Goal: Information Seeking & Learning: Learn about a topic

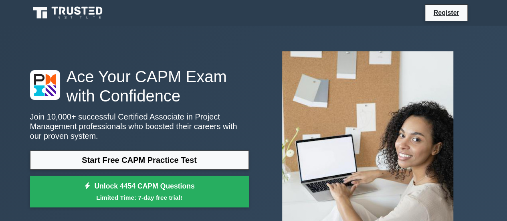
click at [140, 158] on link "Start Free CAPM Practice Test" at bounding box center [139, 159] width 219 height 19
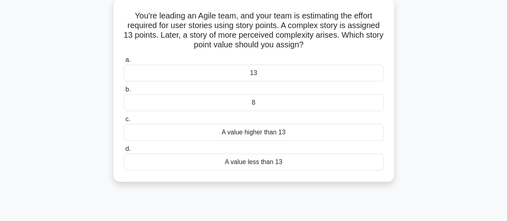
scroll to position [120, 0]
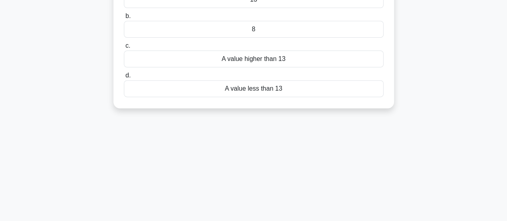
click at [254, 60] on div "A value higher than 13" at bounding box center [254, 59] width 260 height 17
click at [124, 49] on input "c. A value higher than 13" at bounding box center [124, 45] width 0 height 5
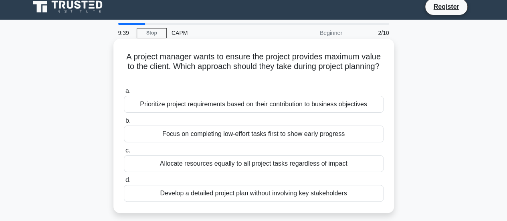
scroll to position [0, 0]
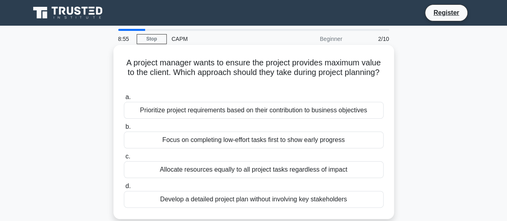
click at [278, 112] on div "Prioritize project requirements based on their contribution to business objecti…" at bounding box center [254, 110] width 260 height 17
click at [124, 100] on input "a. Prioritize project requirements based on their contribution to business obje…" at bounding box center [124, 97] width 0 height 5
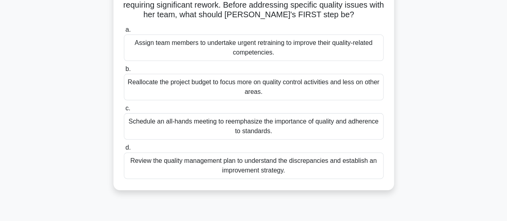
scroll to position [80, 0]
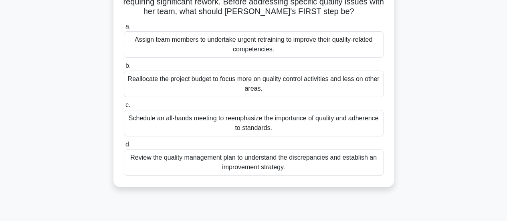
click at [176, 163] on div "Review the quality management plan to understand the discrepancies and establis…" at bounding box center [254, 162] width 260 height 26
click at [124, 147] on input "d. Review the quality management plan to understand the discrepancies and estab…" at bounding box center [124, 144] width 0 height 5
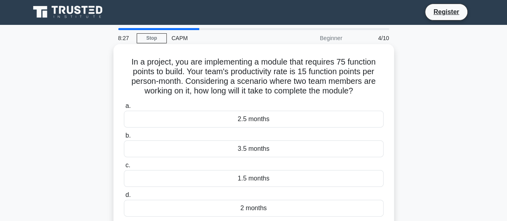
scroll to position [0, 0]
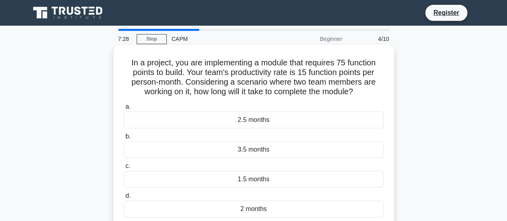
click at [257, 122] on div "2.5 months" at bounding box center [254, 119] width 260 height 17
click at [124, 109] on input "a. 2.5 months" at bounding box center [124, 106] width 0 height 5
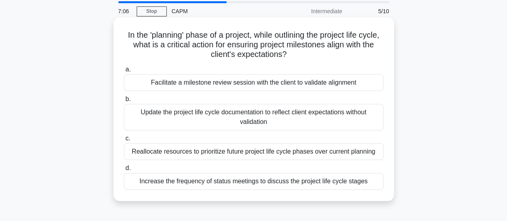
scroll to position [40, 0]
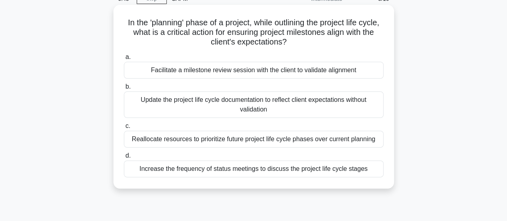
click at [195, 71] on div "Facilitate a milestone review session with the client to validate alignment" at bounding box center [254, 70] width 260 height 17
click at [124, 60] on input "a. Facilitate a milestone review session with the client to validate alignment" at bounding box center [124, 57] width 0 height 5
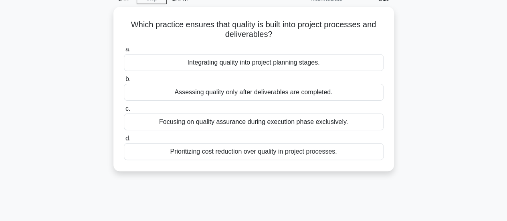
scroll to position [0, 0]
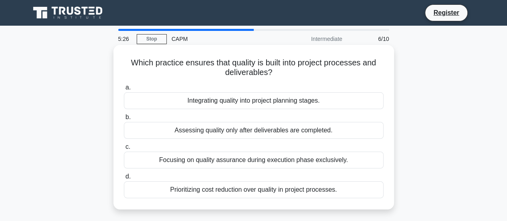
drag, startPoint x: 247, startPoint y: 131, endPoint x: 246, endPoint y: 103, distance: 27.7
click at [246, 103] on div "a. Integrating quality into project planning stages. b. Assessing quality only …" at bounding box center [254, 140] width 270 height 119
click at [237, 117] on label "b. Assessing quality only after deliverables are completed." at bounding box center [254, 125] width 260 height 26
click at [124, 117] on input "b. Assessing quality only after deliverables are completed." at bounding box center [124, 117] width 0 height 5
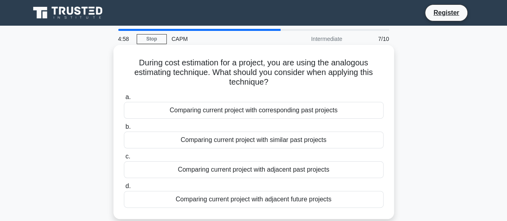
click at [240, 141] on div "Comparing current project with similar past projects" at bounding box center [254, 140] width 260 height 17
click at [124, 130] on input "b. Comparing current project with similar past projects" at bounding box center [124, 126] width 0 height 5
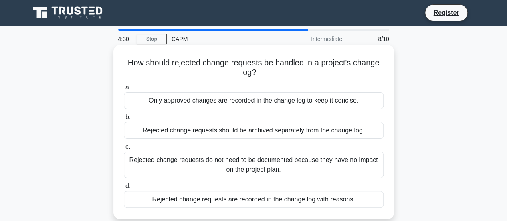
click at [235, 199] on div "Rejected change requests are recorded in the change log with reasons." at bounding box center [254, 199] width 260 height 17
click at [124, 189] on input "d. Rejected change requests are recorded in the change log with reasons." at bounding box center [124, 186] width 0 height 5
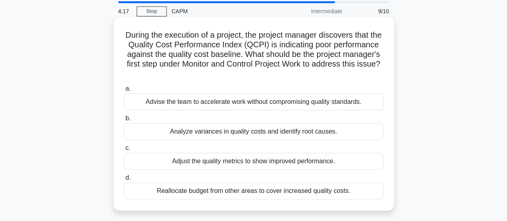
scroll to position [40, 0]
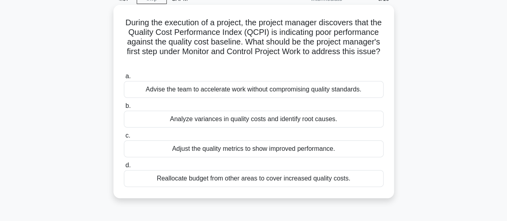
click at [228, 124] on div "Analyze variances in quality costs and identify root causes." at bounding box center [254, 119] width 260 height 17
click at [124, 109] on input "b. Analyze variances in quality costs and identify root causes." at bounding box center [124, 105] width 0 height 5
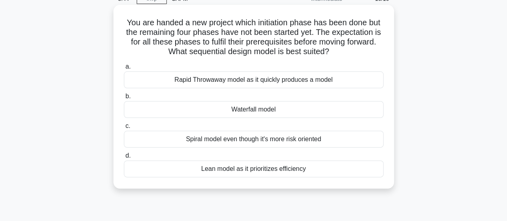
click at [265, 111] on div "Waterfall model" at bounding box center [254, 109] width 260 height 17
click at [124, 99] on input "b. Waterfall model" at bounding box center [124, 96] width 0 height 5
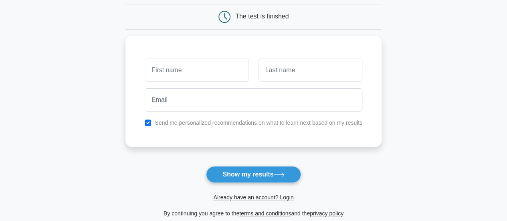
scroll to position [80, 0]
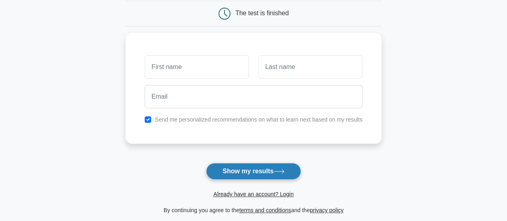
click at [266, 168] on button "Show my results" at bounding box center [253, 171] width 95 height 17
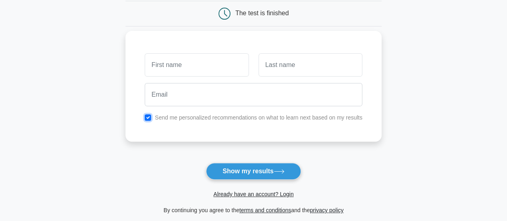
click at [150, 114] on input "checkbox" at bounding box center [148, 117] width 6 height 6
checkbox input "false"
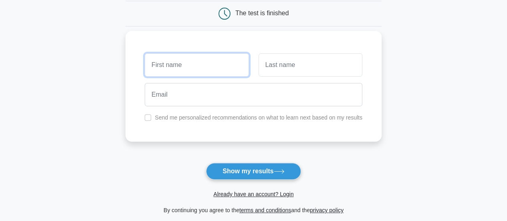
click at [179, 64] on input "text" at bounding box center [197, 64] width 104 height 23
click at [184, 60] on input "text" at bounding box center [197, 64] width 104 height 23
type input "Neha"
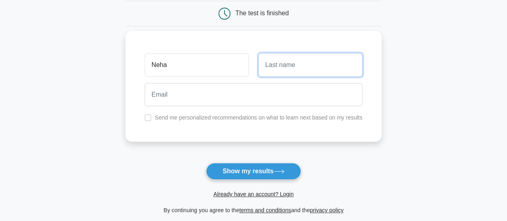
click at [281, 64] on input "text" at bounding box center [311, 64] width 104 height 23
type input "Tulsian"
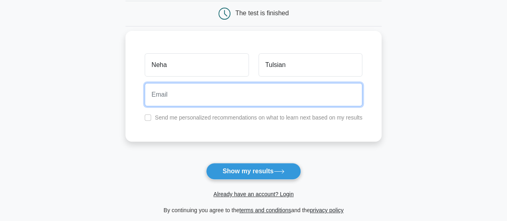
click at [182, 89] on input "email" at bounding box center [254, 94] width 218 height 23
click at [174, 96] on input "email" at bounding box center [254, 94] width 218 height 23
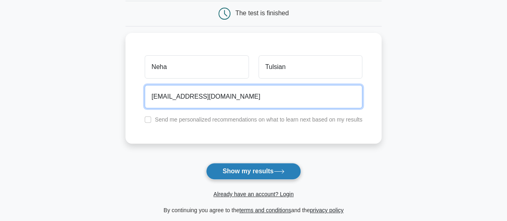
type input "tulsian.neha03@gmail.com"
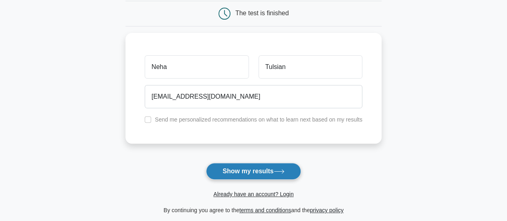
click at [252, 173] on button "Show my results" at bounding box center [253, 171] width 95 height 17
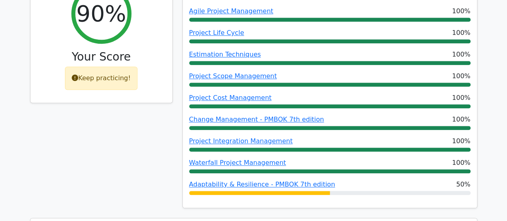
scroll to position [361, 0]
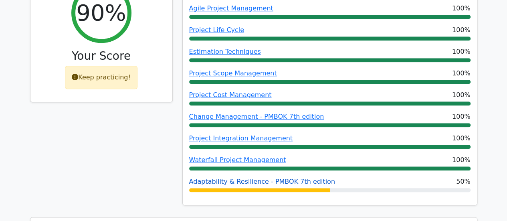
click at [292, 178] on link "Adaptability & Resilience - PMBOK 7th edition" at bounding box center [262, 182] width 146 height 8
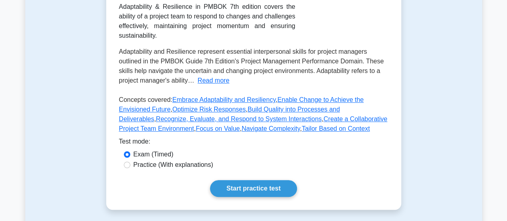
scroll to position [201, 0]
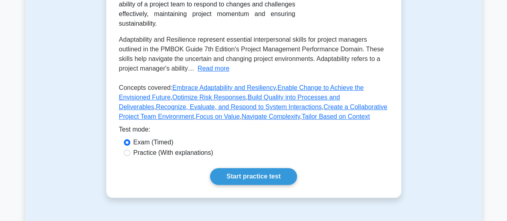
click at [137, 152] on label "Practice (With explanations)" at bounding box center [174, 153] width 80 height 10
click at [130, 152] on input "Practice (With explanations)" at bounding box center [127, 153] width 6 height 6
radio input "true"
click at [253, 177] on link "Start practice test" at bounding box center [253, 176] width 87 height 17
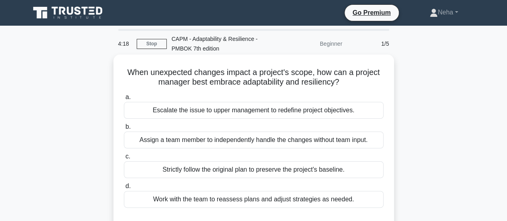
click at [221, 110] on div "Escalate the issue to upper management to redefine project objectives." at bounding box center [254, 110] width 260 height 17
click at [124, 100] on input "a. Escalate the issue to upper management to redefine project objectives." at bounding box center [124, 97] width 0 height 5
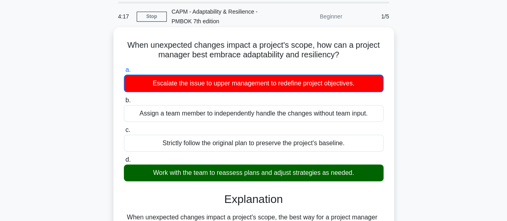
scroll to position [40, 0]
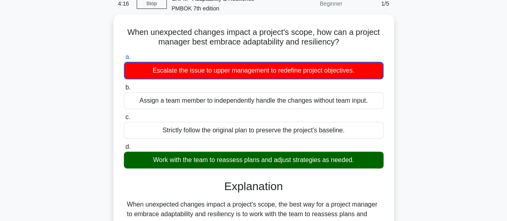
click at [220, 158] on div "Work with the team to reassess plans and adjust strategies as needed." at bounding box center [254, 160] width 260 height 17
click at [124, 150] on input "d. Work with the team to reassess plans and adjust strategies as needed." at bounding box center [124, 146] width 0 height 5
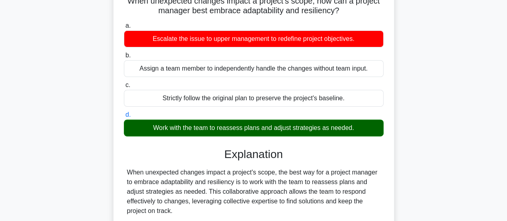
scroll to position [120, 0]
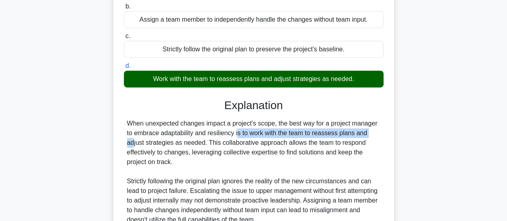
drag, startPoint x: 195, startPoint y: 131, endPoint x: 324, endPoint y: 131, distance: 129.5
click at [324, 131] on div "When unexpected changes impact a project's scope, the best way for a project ma…" at bounding box center [253, 172] width 253 height 106
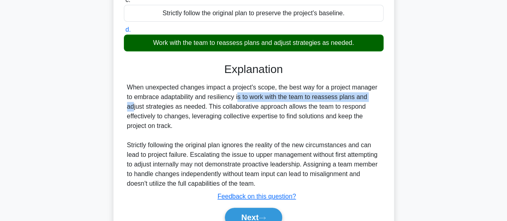
scroll to position [212, 0]
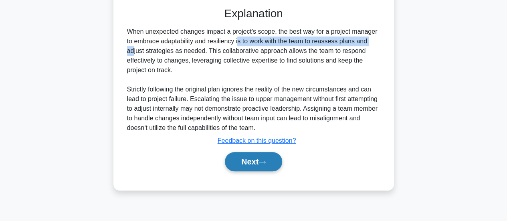
click at [265, 160] on icon at bounding box center [262, 162] width 7 height 4
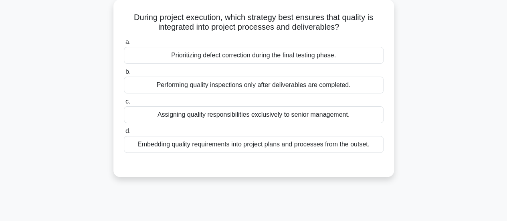
scroll to position [52, 0]
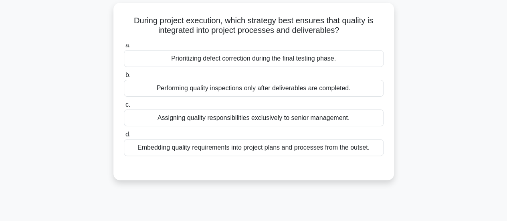
click at [280, 151] on div "Embedding quality requirements into project plans and processes from the outset." at bounding box center [254, 147] width 260 height 17
click at [124, 137] on input "d. Embedding quality requirements into project plans and processes from the out…" at bounding box center [124, 134] width 0 height 5
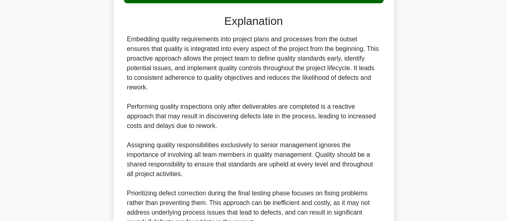
scroll to position [252, 0]
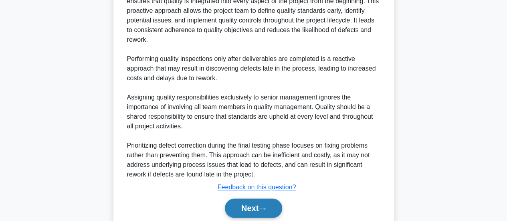
click at [258, 203] on button "Next" at bounding box center [253, 208] width 57 height 19
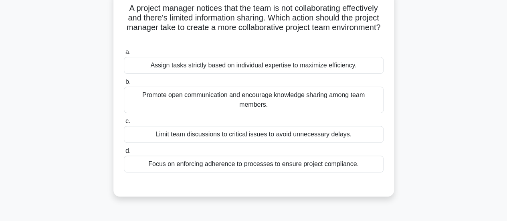
scroll to position [52, 0]
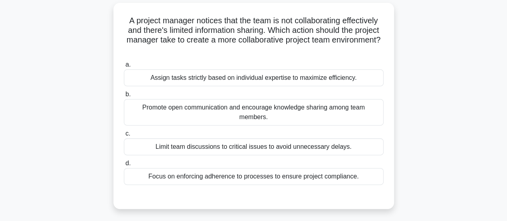
click at [194, 113] on div "Promote open communication and encourage knowledge sharing among team members." at bounding box center [254, 112] width 260 height 26
click at [124, 97] on input "b. Promote open communication and encourage knowledge sharing among team member…" at bounding box center [124, 94] width 0 height 5
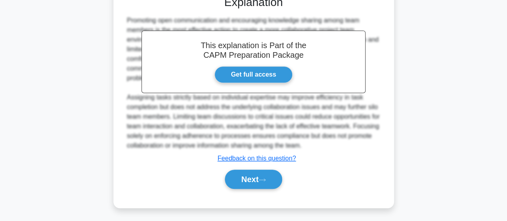
scroll to position [253, 0]
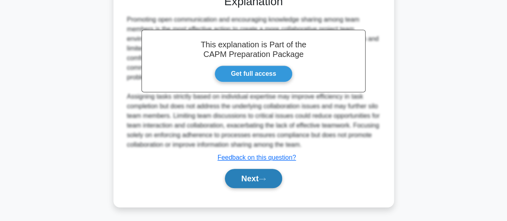
click at [273, 178] on button "Next" at bounding box center [253, 178] width 57 height 19
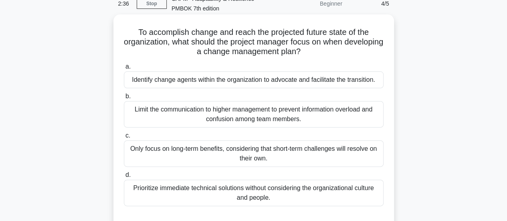
scroll to position [0, 0]
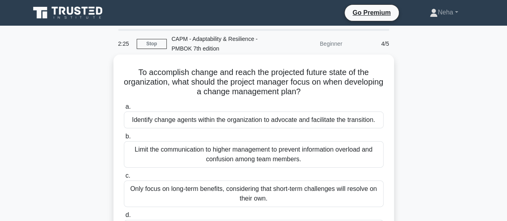
click at [241, 123] on div "Identify change agents within the organization to advocate and facilitate the t…" at bounding box center [254, 119] width 260 height 17
click at [124, 109] on input "a. Identify change agents within the organization to advocate and facilitate th…" at bounding box center [124, 106] width 0 height 5
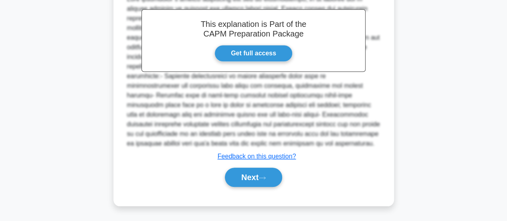
scroll to position [292, 0]
click at [251, 174] on button "Next" at bounding box center [253, 177] width 57 height 19
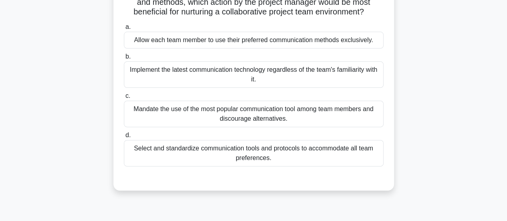
scroll to position [80, 0]
click at [179, 159] on div "Select and standardize communication tools and protocols to accommodate all tea…" at bounding box center [254, 153] width 260 height 26
click at [124, 138] on input "d. Select and standardize communication tools and protocols to accommodate all …" at bounding box center [124, 134] width 0 height 5
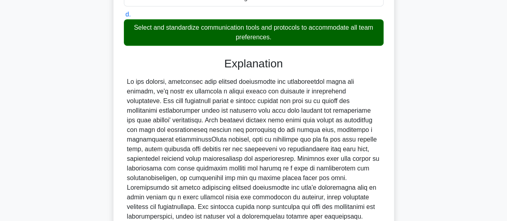
scroll to position [272, 0]
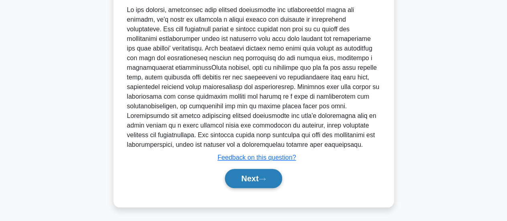
click at [243, 183] on button "Next" at bounding box center [253, 178] width 57 height 19
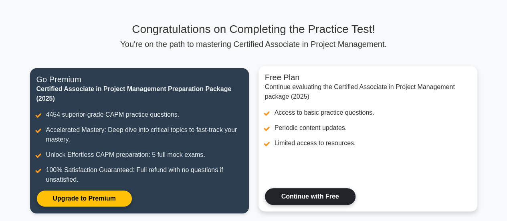
scroll to position [40, 0]
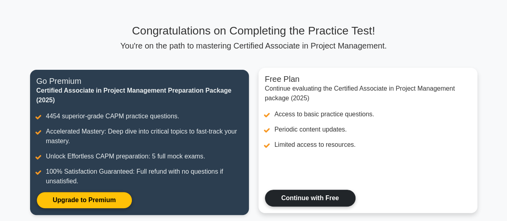
click at [345, 207] on link "Continue with Free" at bounding box center [310, 198] width 91 height 17
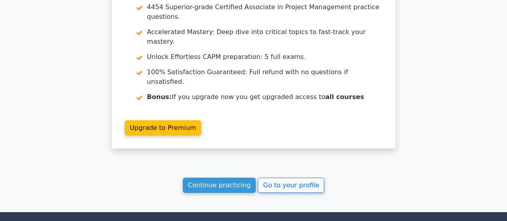
scroll to position [1216, 0]
